Goal: Transaction & Acquisition: Purchase product/service

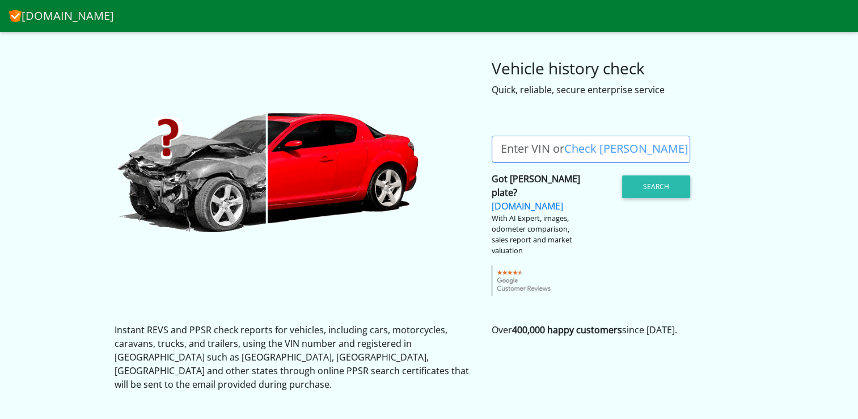
click at [563, 146] on label "Enter VIN or Check Rego" at bounding box center [595, 149] width 206 height 27
click at [563, 146] on input "Enter VIN or Check Rego" at bounding box center [591, 149] width 199 height 27
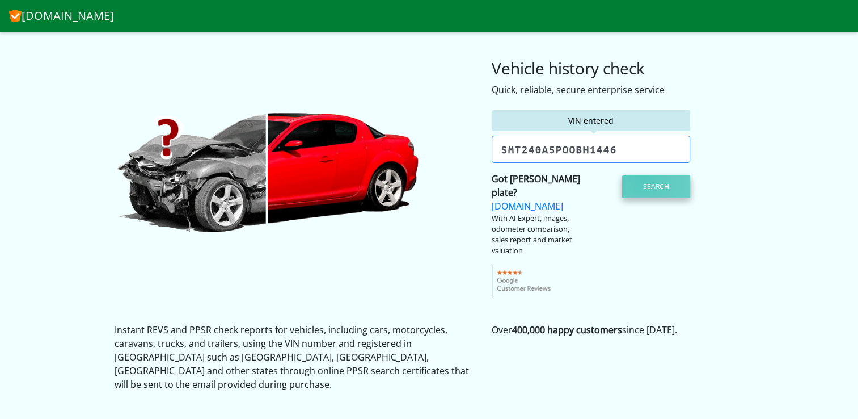
click at [643, 180] on button "Search" at bounding box center [656, 186] width 68 height 23
type input "smt240a5p00bh1446"
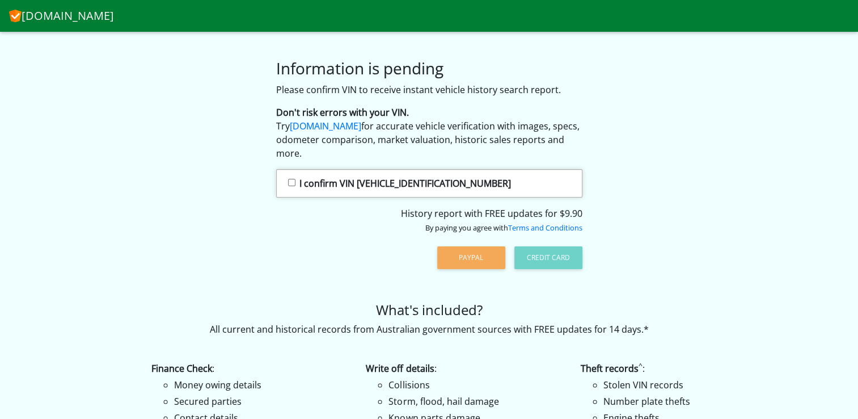
click at [290, 182] on input "I confirm VIN SMT240A5P00BH1446" at bounding box center [291, 182] width 7 height 7
checkbox input "true"
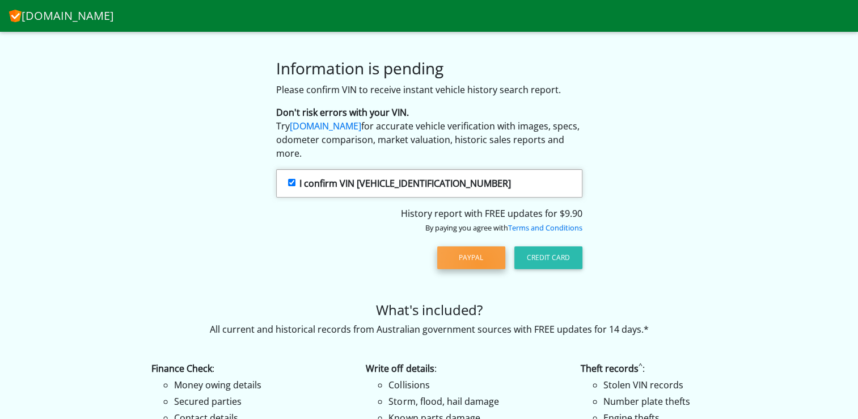
click at [481, 264] on button "PayPal" at bounding box center [471, 257] width 68 height 23
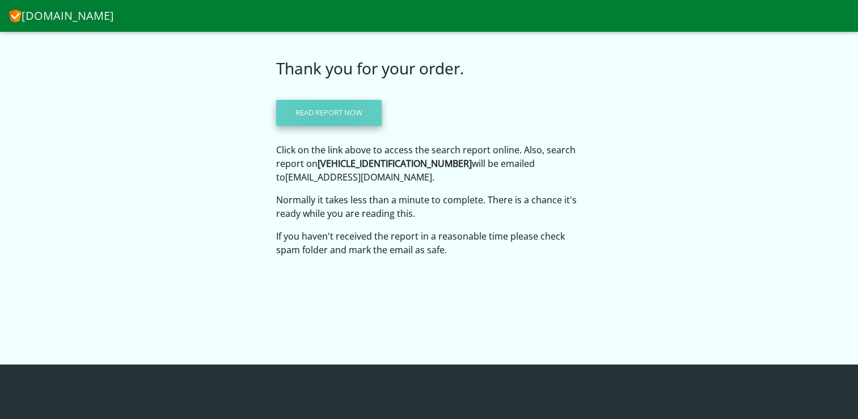
click at [329, 109] on link "Read report now" at bounding box center [329, 113] width 106 height 26
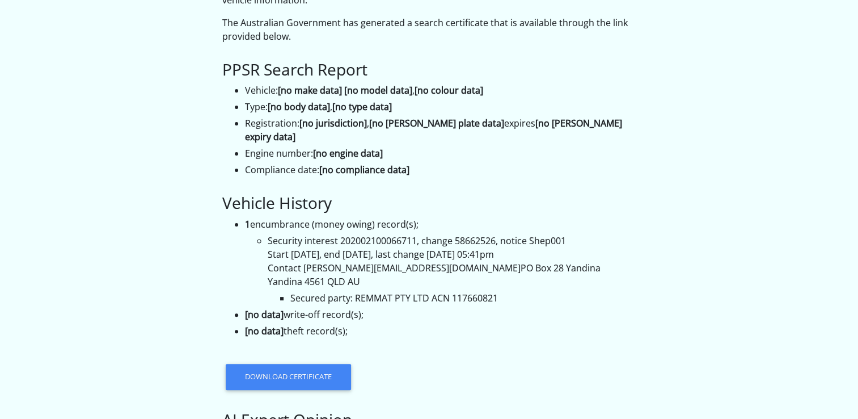
scroll to position [323, 0]
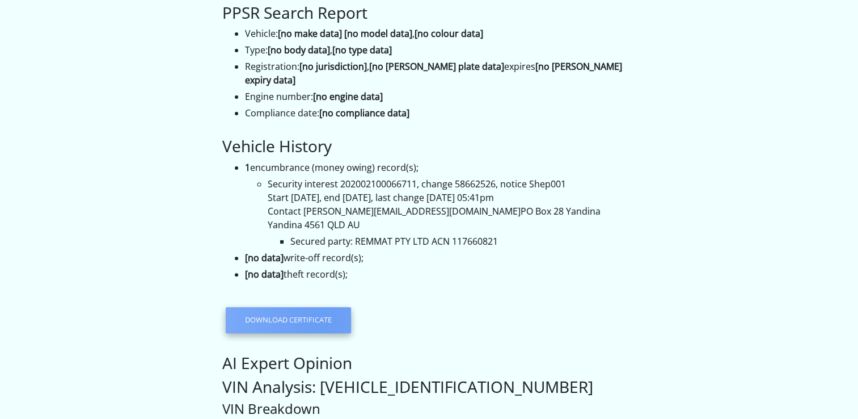
click at [320, 307] on link "Download certificate" at bounding box center [288, 320] width 125 height 26
